Goal: Find specific page/section: Find specific page/section

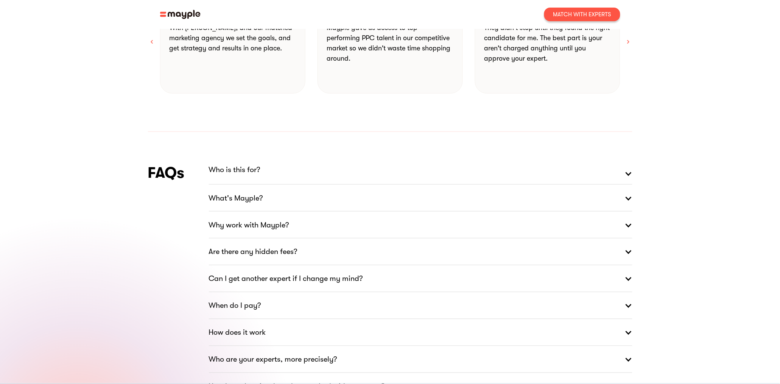
scroll to position [1257, 0]
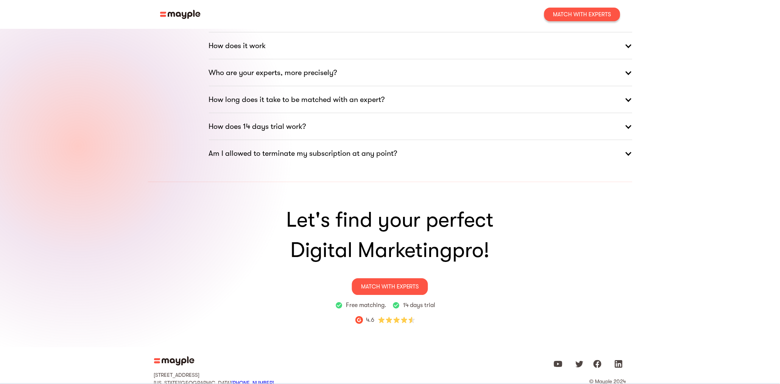
drag, startPoint x: 176, startPoint y: 340, endPoint x: 183, endPoint y: 340, distance: 6.8
click at [176, 356] on img at bounding box center [174, 360] width 41 height 9
click at [397, 278] on link "MATCH WITH ExpertS" at bounding box center [390, 286] width 76 height 17
